Goal: Check status

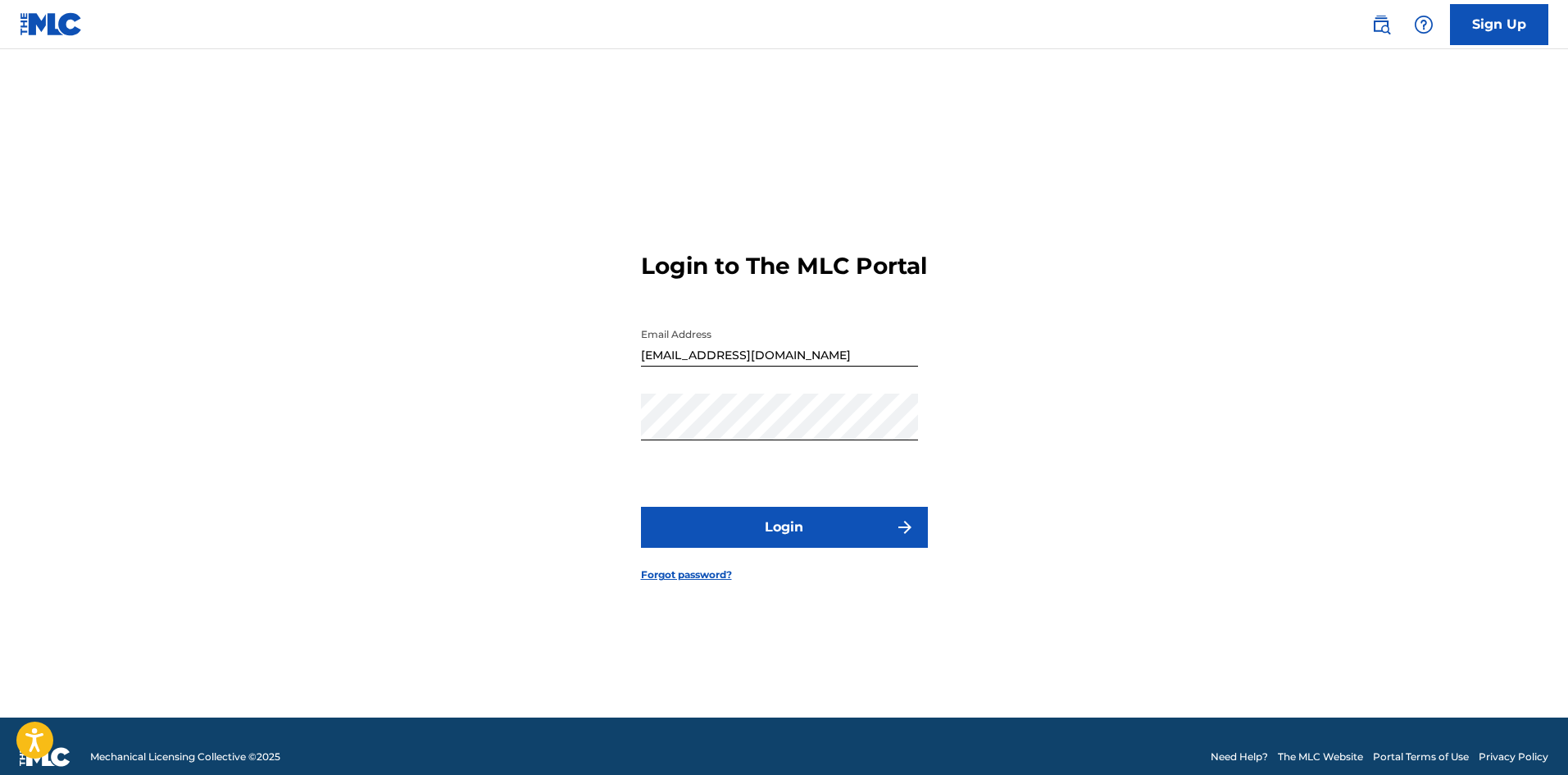
click at [830, 348] on input "[EMAIL_ADDRESS][DOMAIN_NAME]" at bounding box center [779, 343] width 278 height 47
click at [878, 524] on button "Login" at bounding box center [784, 526] width 287 height 41
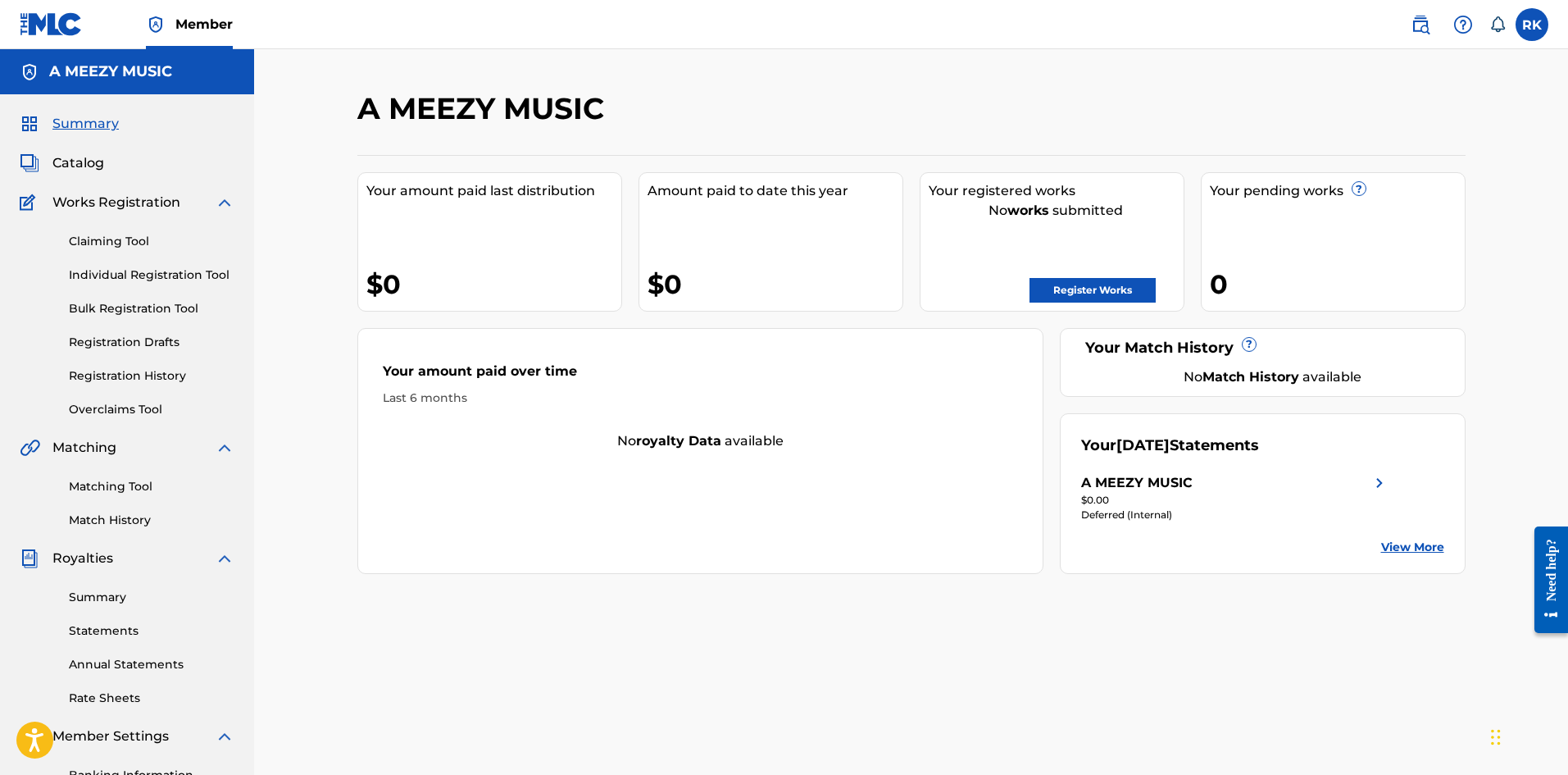
click at [162, 625] on link "Statements" at bounding box center [151, 631] width 166 height 17
